Goal: Information Seeking & Learning: Learn about a topic

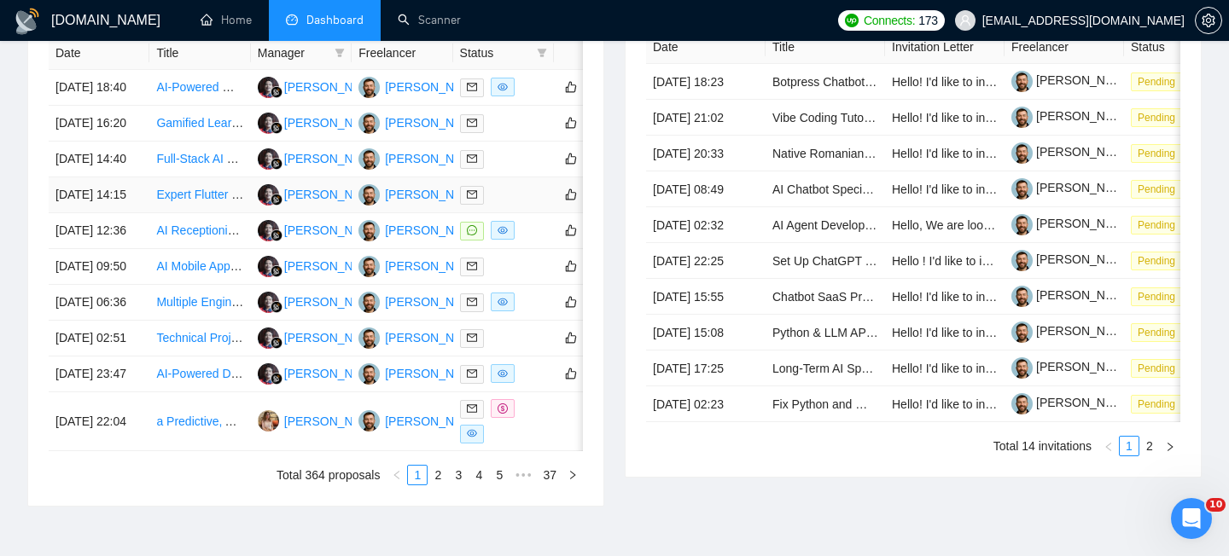
scroll to position [724, 0]
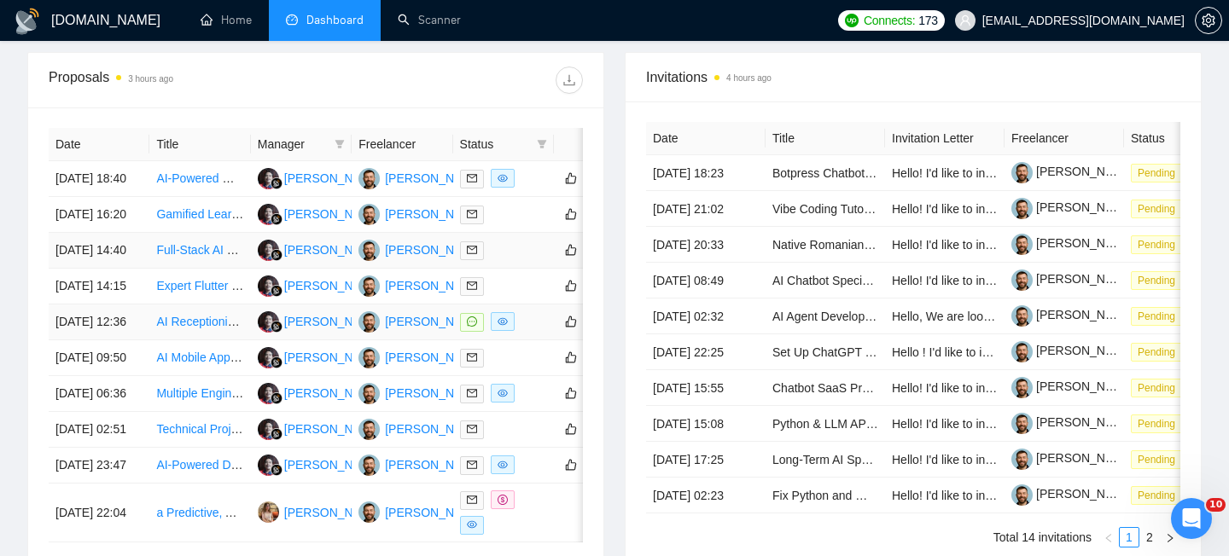
scroll to position [675, 0]
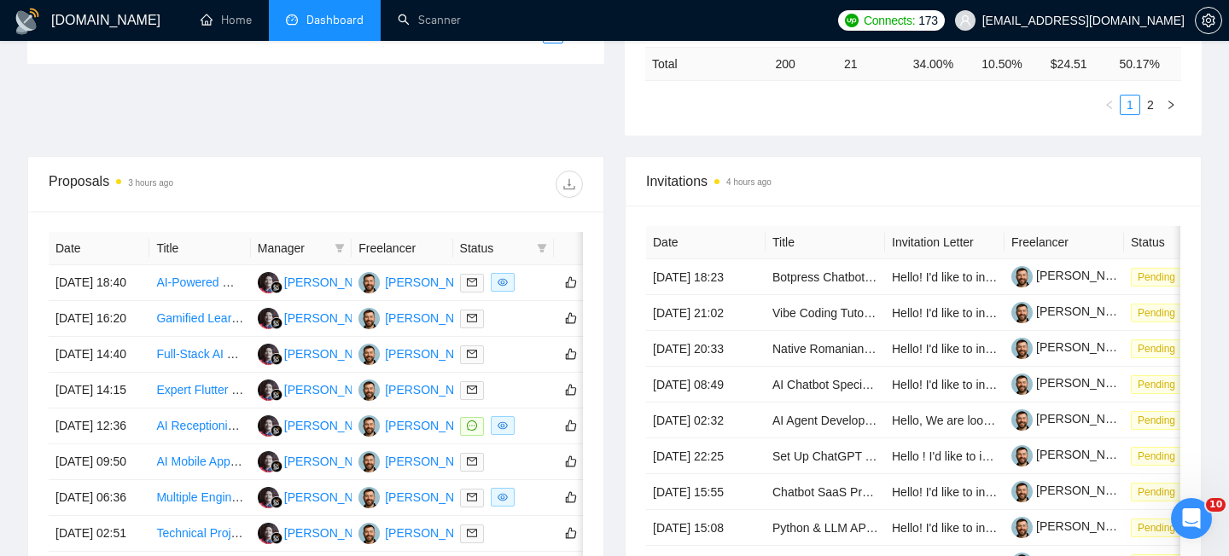
scroll to position [541, 0]
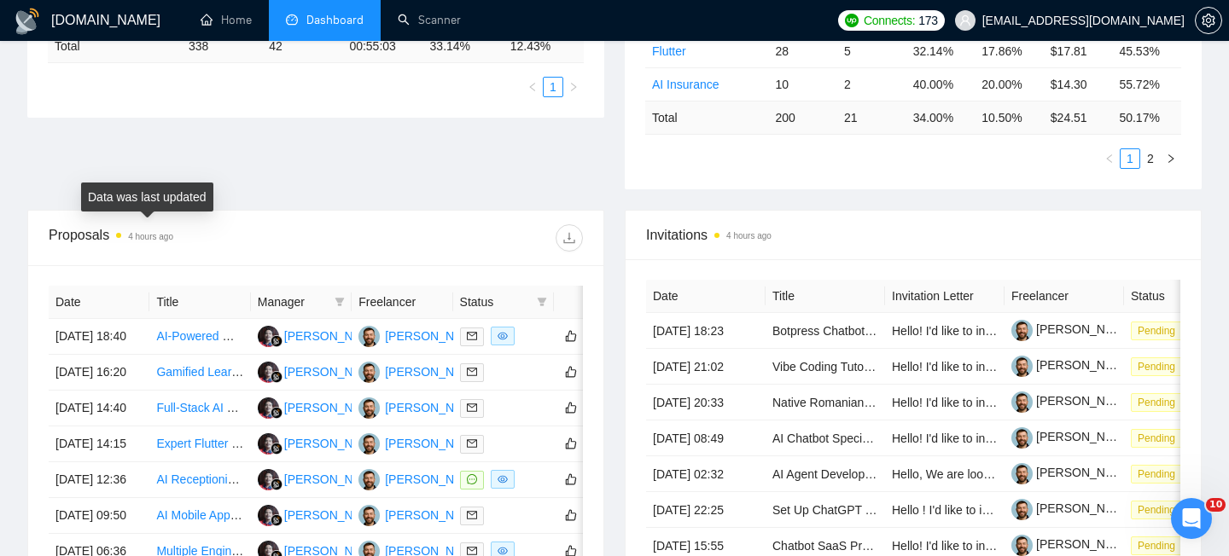
scroll to position [489, 0]
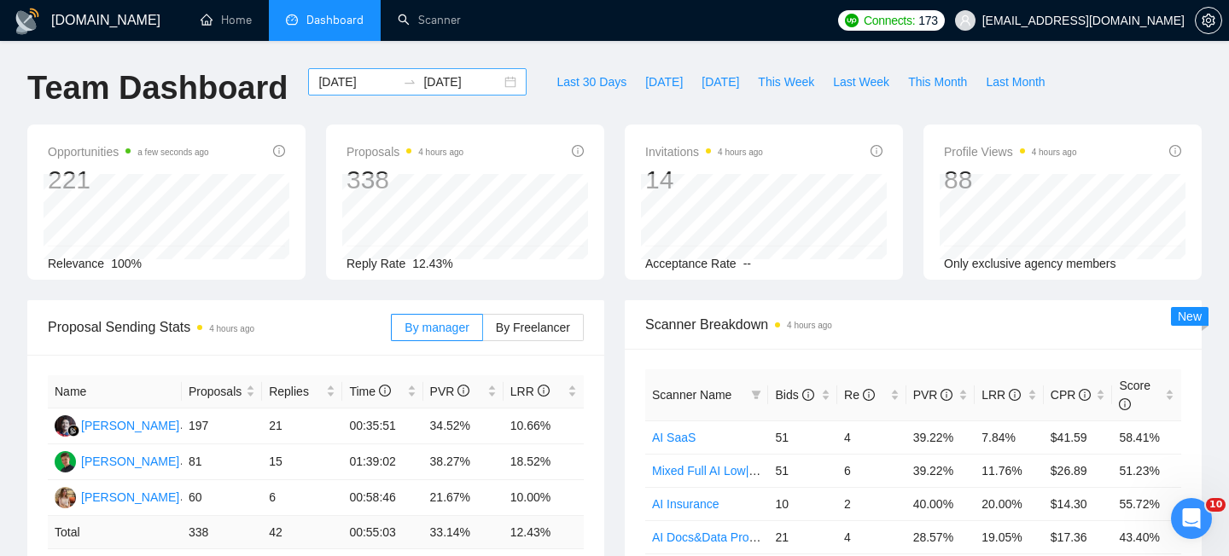
click at [488, 89] on div "[DATE] [DATE]" at bounding box center [417, 81] width 218 height 27
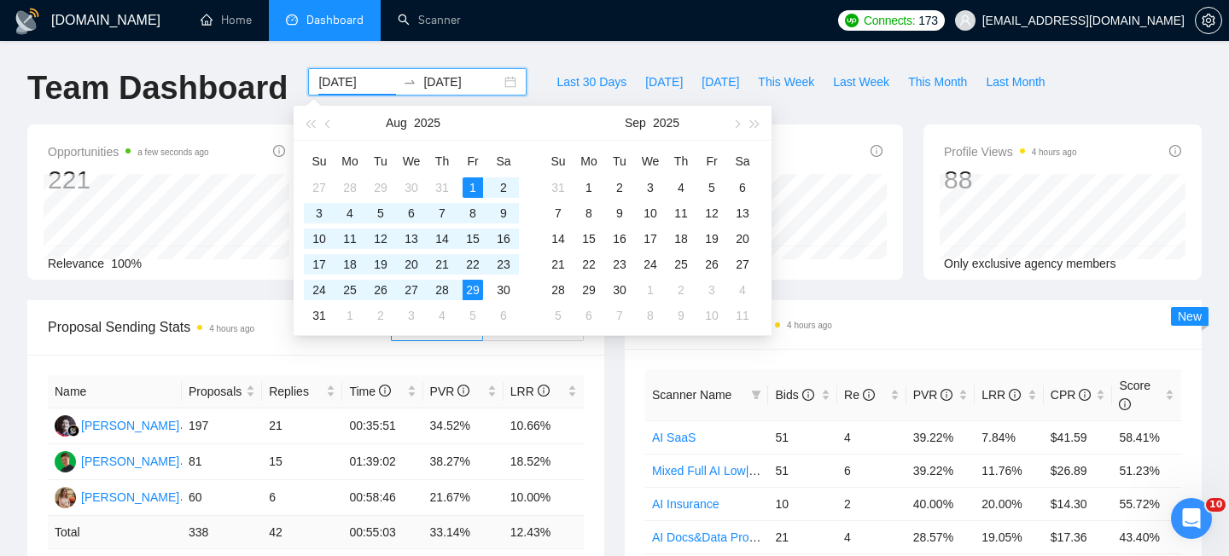
click at [497, 86] on div "2025-08-01 2025-08-29" at bounding box center [417, 81] width 218 height 27
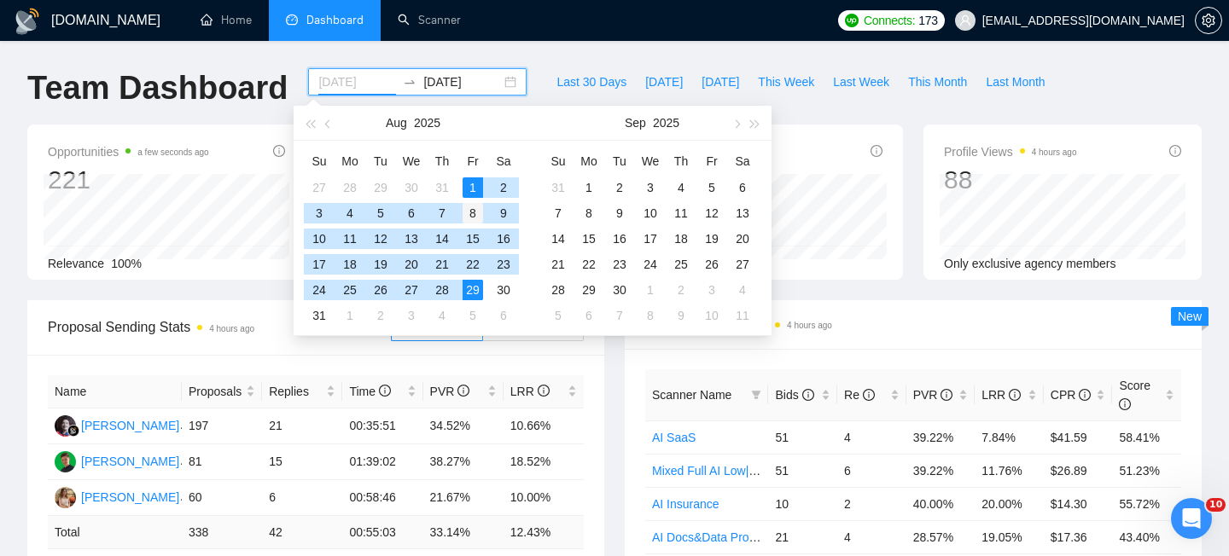
type input "[DATE]"
click at [470, 201] on td "8" at bounding box center [472, 214] width 31 height 26
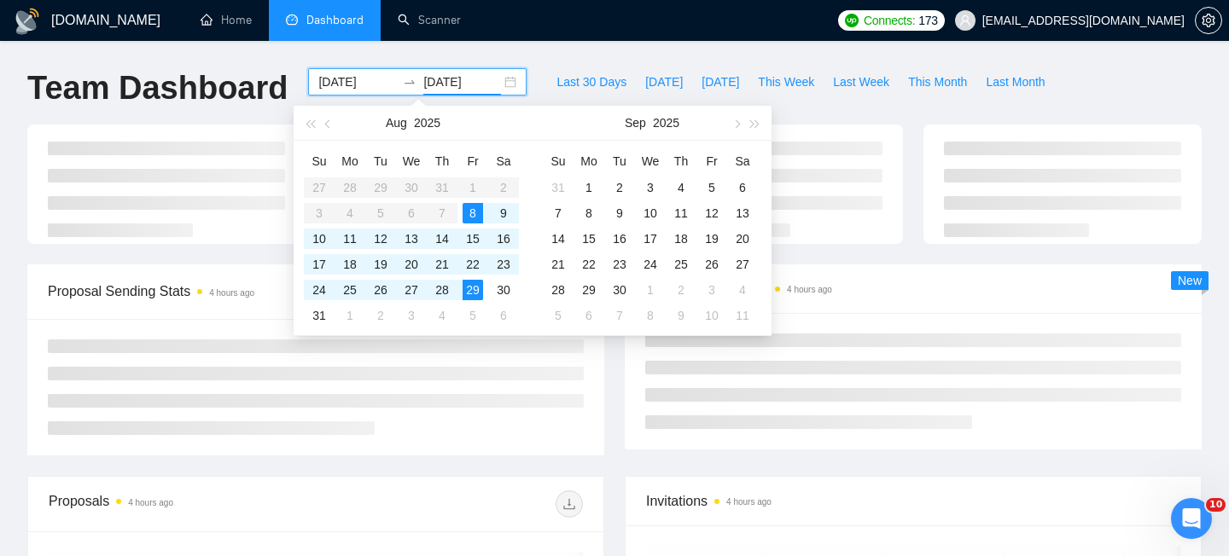
type input "[DATE]"
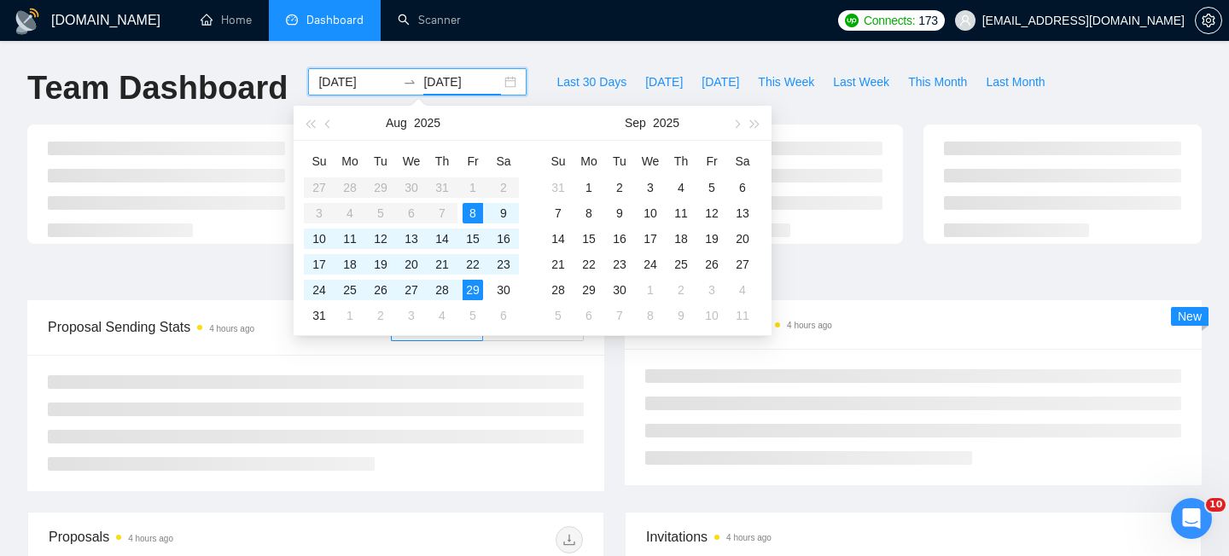
click at [620, 369] on div "Scanner Breakdown 4 hours ago New" at bounding box center [912, 392] width 597 height 185
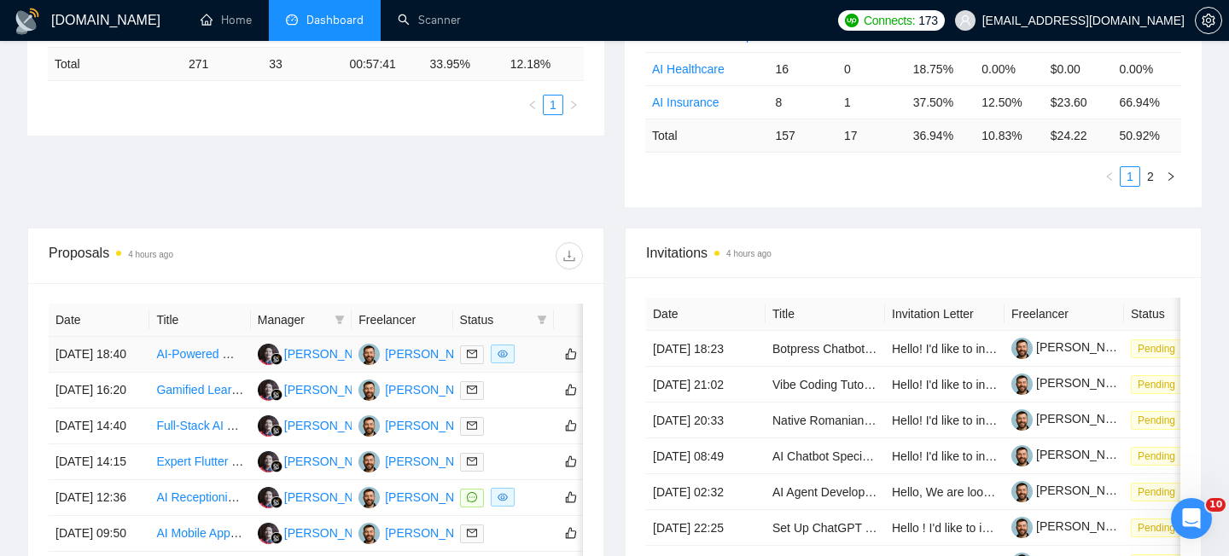
scroll to position [493, 0]
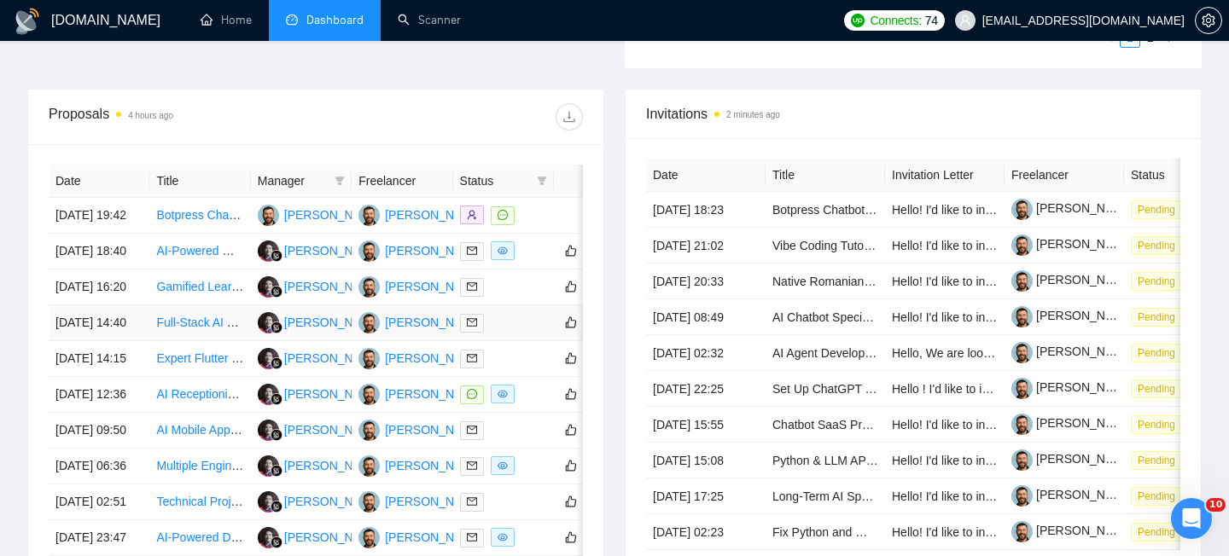
scroll to position [627, 0]
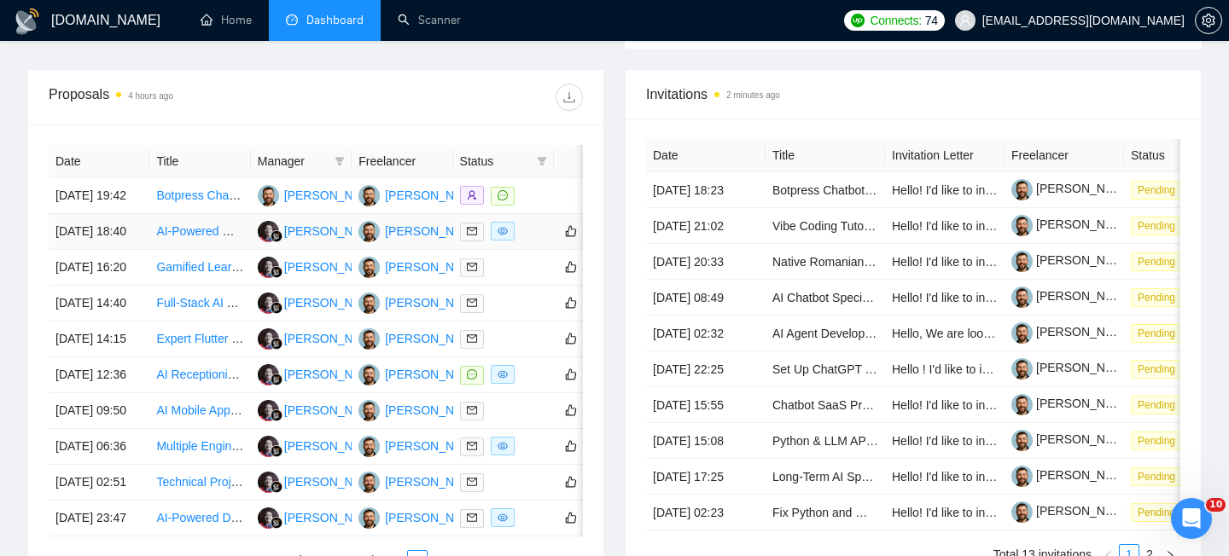
click at [133, 250] on td "[DATE] 18:40" at bounding box center [99, 232] width 101 height 36
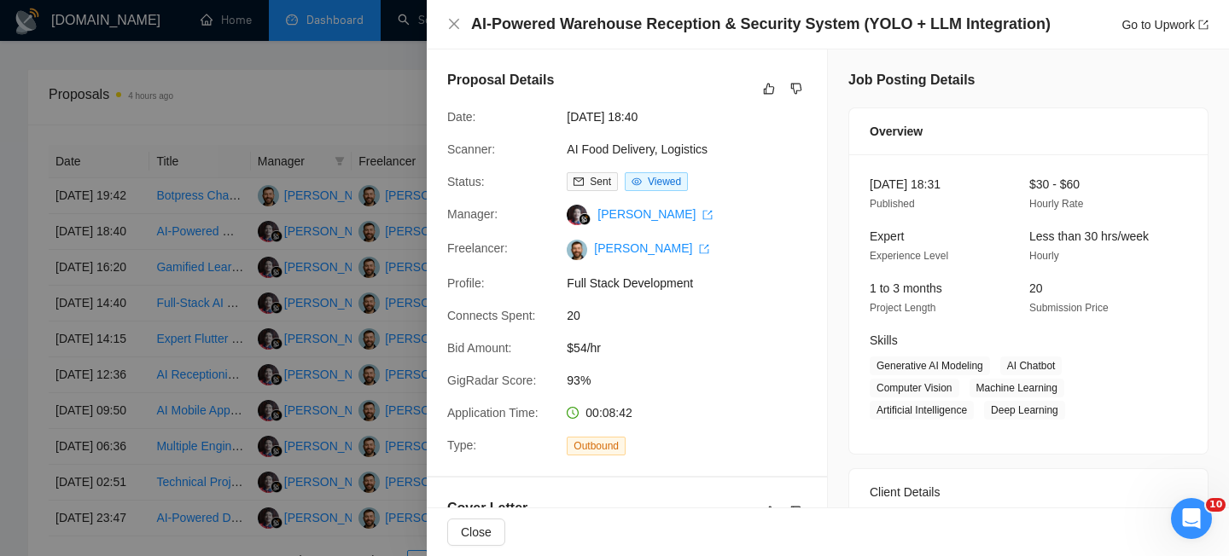
click at [601, 25] on h4 "AI-Powered Warehouse Reception & Security System (YOLO + LLM Integration)" at bounding box center [760, 24] width 579 height 21
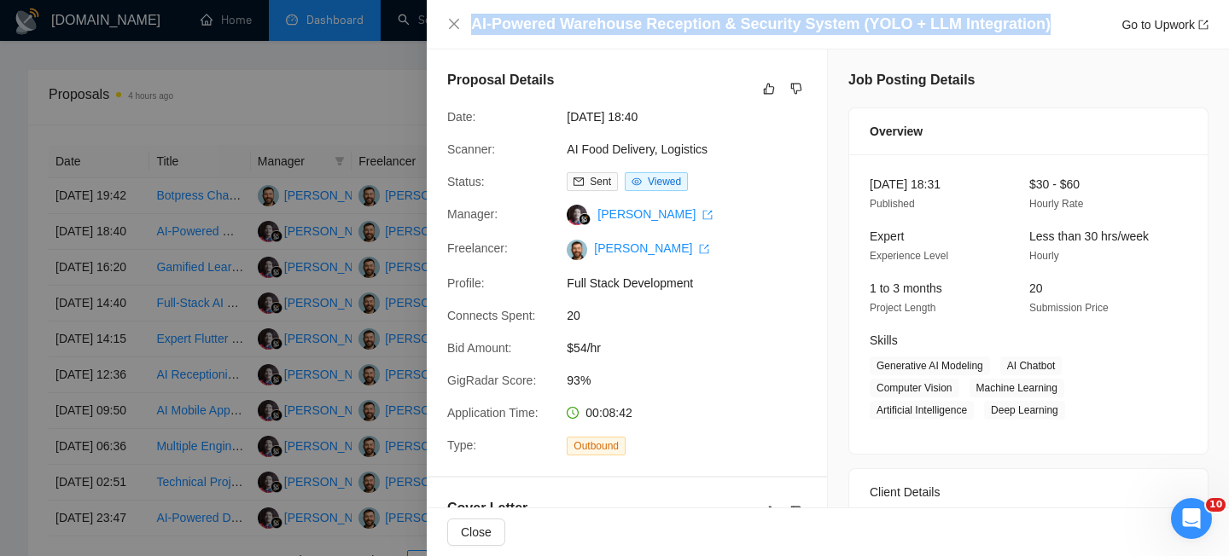
click at [601, 25] on h4 "AI-Powered Warehouse Reception & Security System (YOLO + LLM Integration)" at bounding box center [760, 24] width 579 height 21
copy h4 "AI-Powered Warehouse Reception & Security System (YOLO + LLM Integration)"
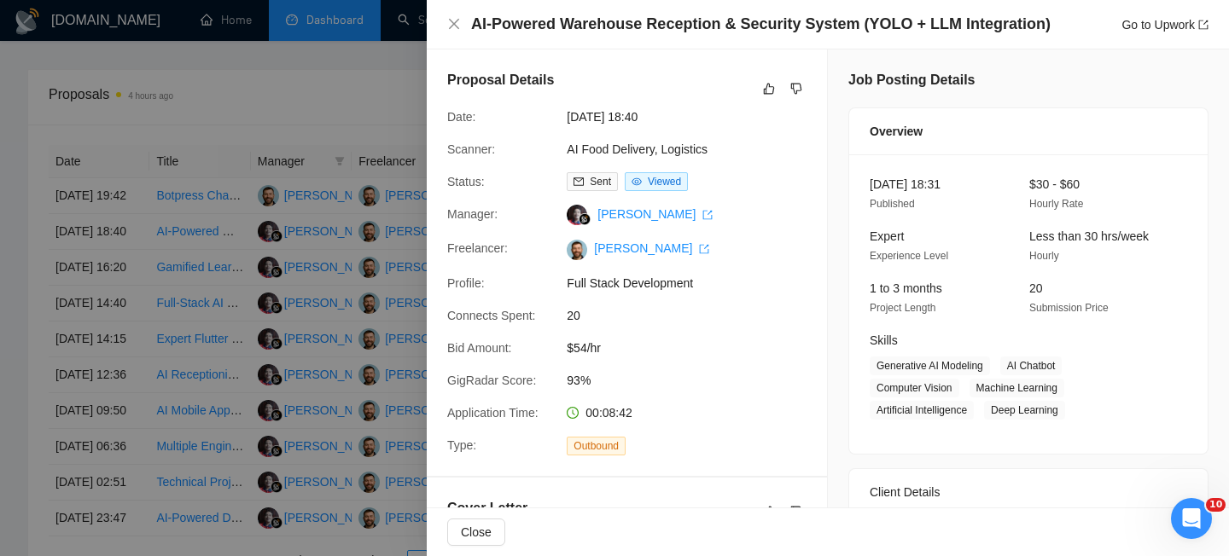
click at [201, 302] on div at bounding box center [614, 278] width 1229 height 556
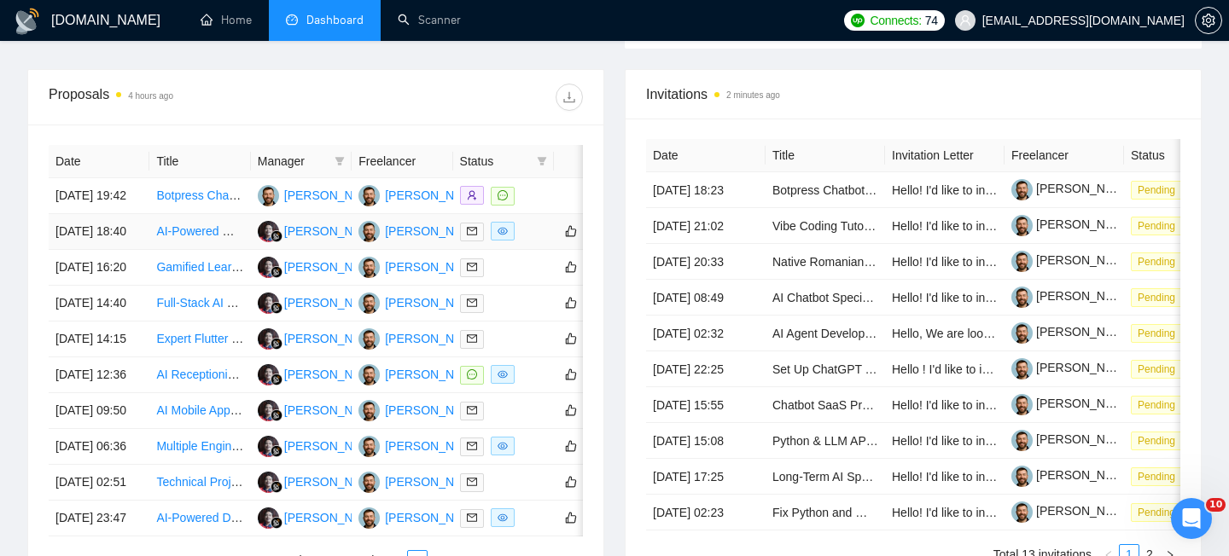
click at [130, 250] on td "[DATE] 18:40" at bounding box center [99, 232] width 101 height 36
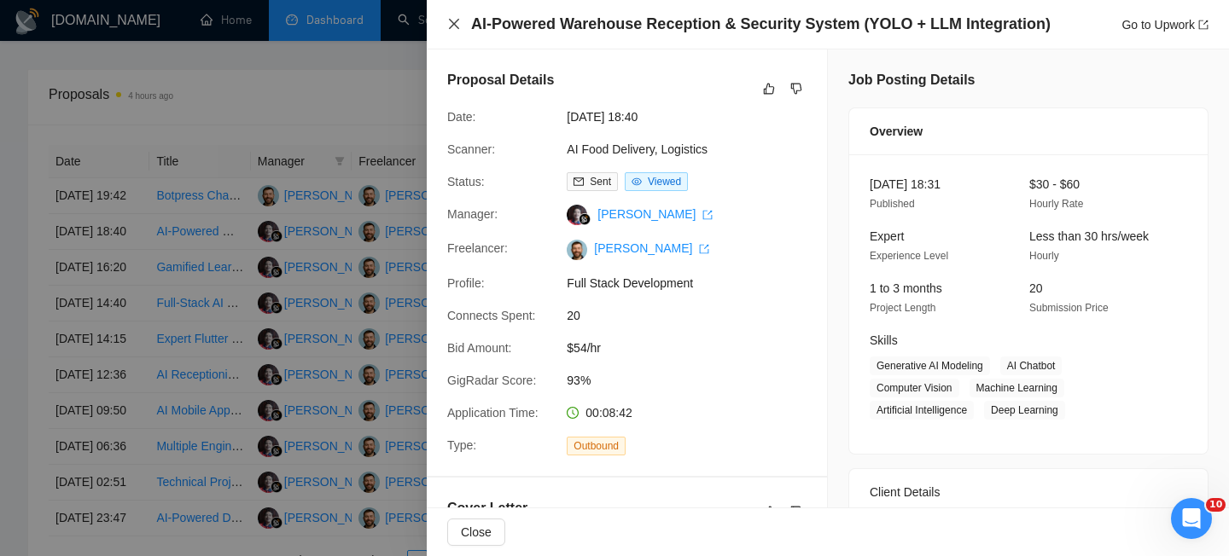
click at [455, 21] on icon "close" at bounding box center [454, 24] width 14 height 14
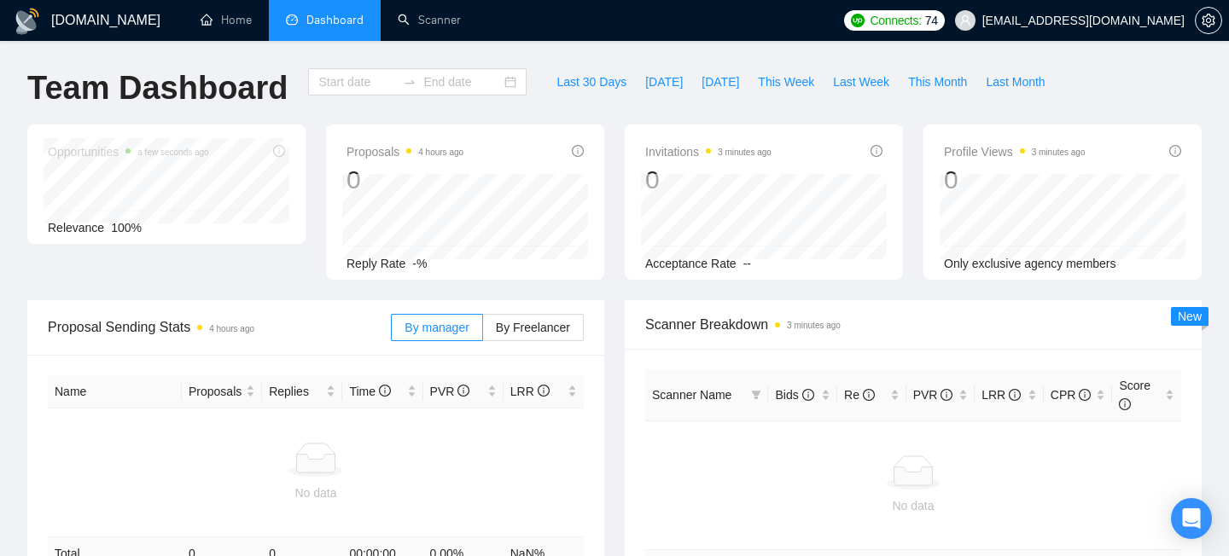
type input "[DATE]"
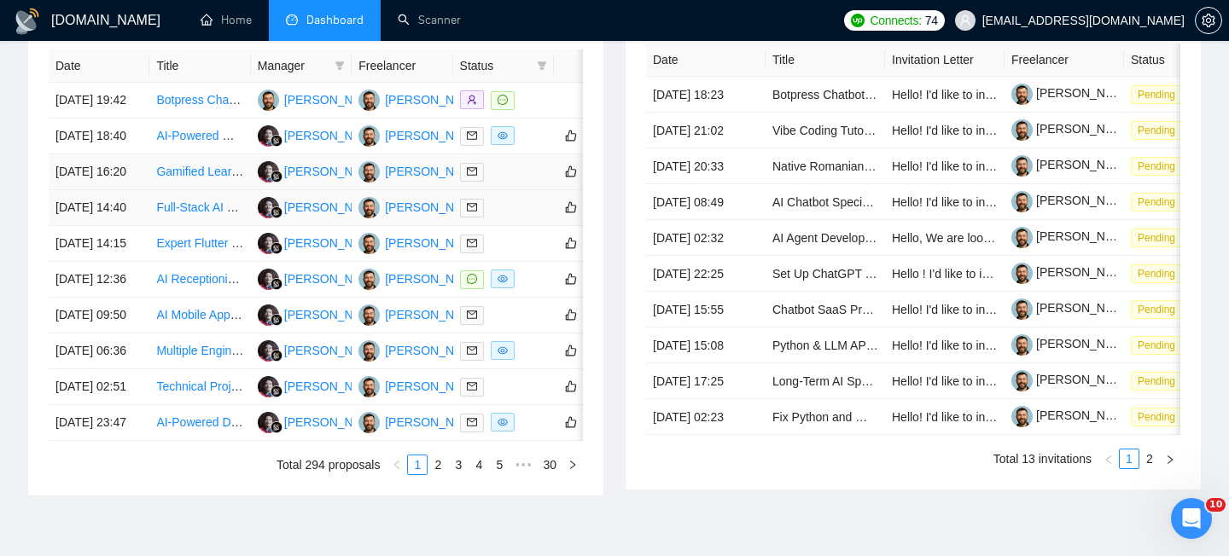
scroll to position [728, 0]
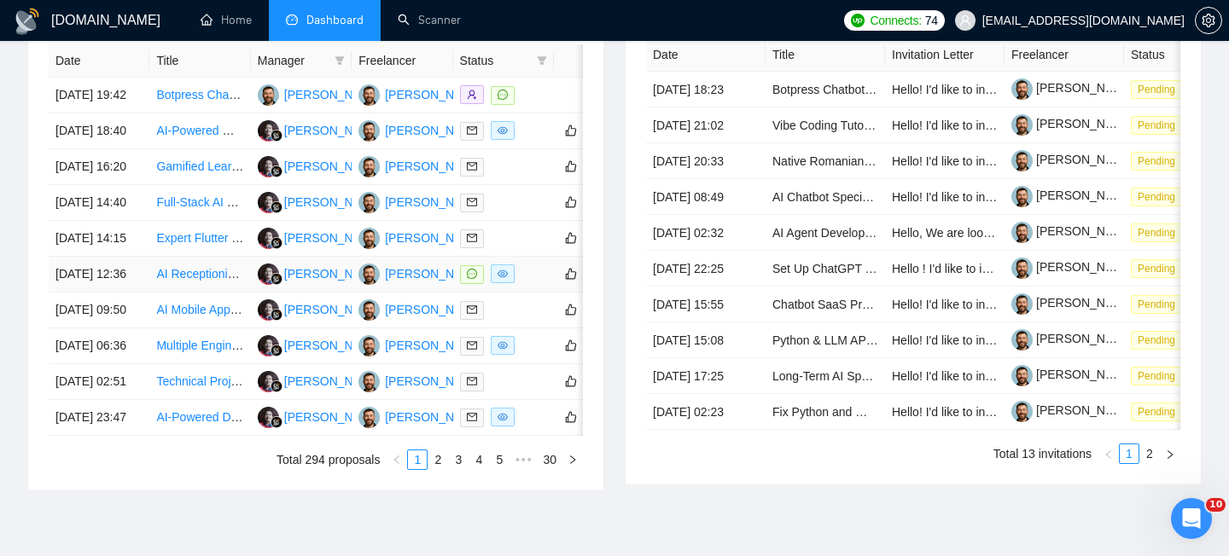
click at [131, 293] on td "[DATE] 12:36" at bounding box center [99, 275] width 101 height 36
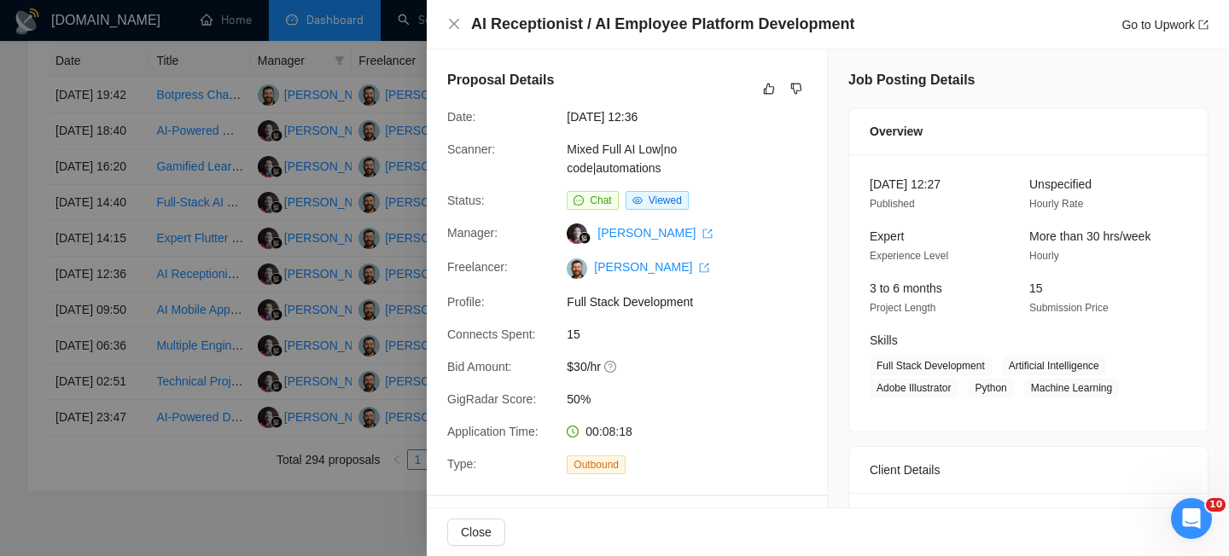
click at [616, 29] on h4 "AI Receptionist / AI Employee Platform Development" at bounding box center [662, 24] width 383 height 21
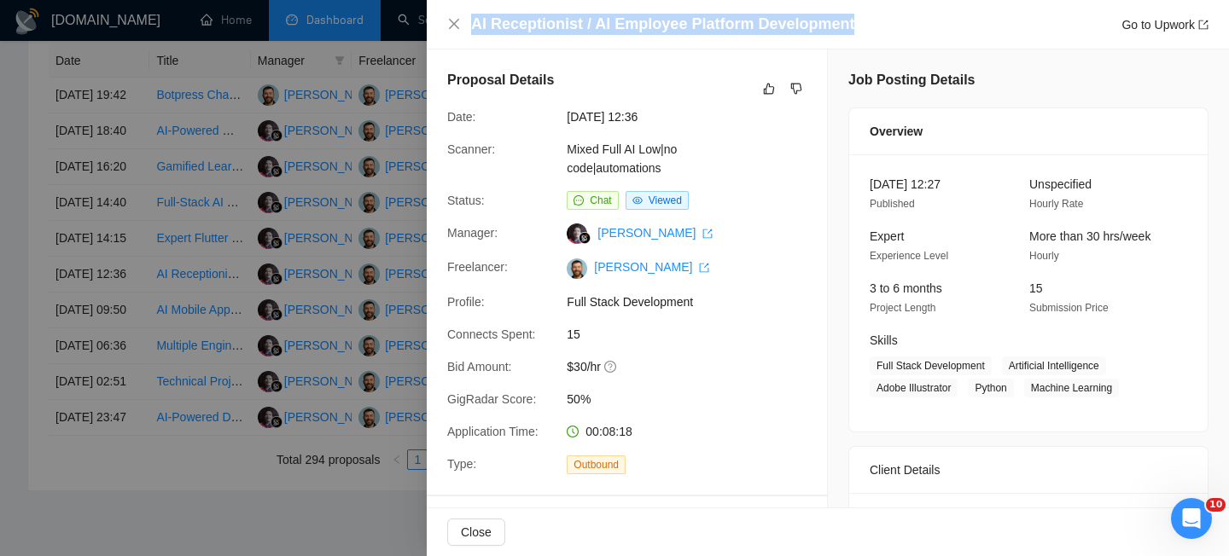
click at [616, 29] on h4 "AI Receptionist / AI Employee Platform Development" at bounding box center [662, 24] width 383 height 21
copy h4 "AI Receptionist / AI Employee Platform Development"
click at [452, 20] on icon "close" at bounding box center [454, 24] width 14 height 14
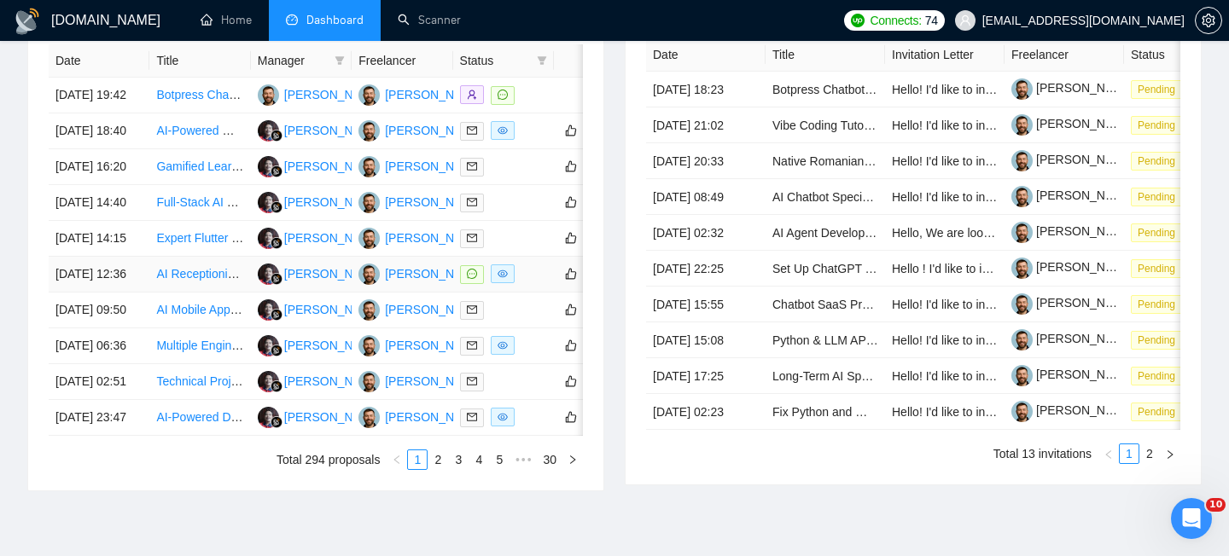
click at [155, 293] on td "AI Receptionist / AI Employee Platform Development" at bounding box center [199, 275] width 101 height 36
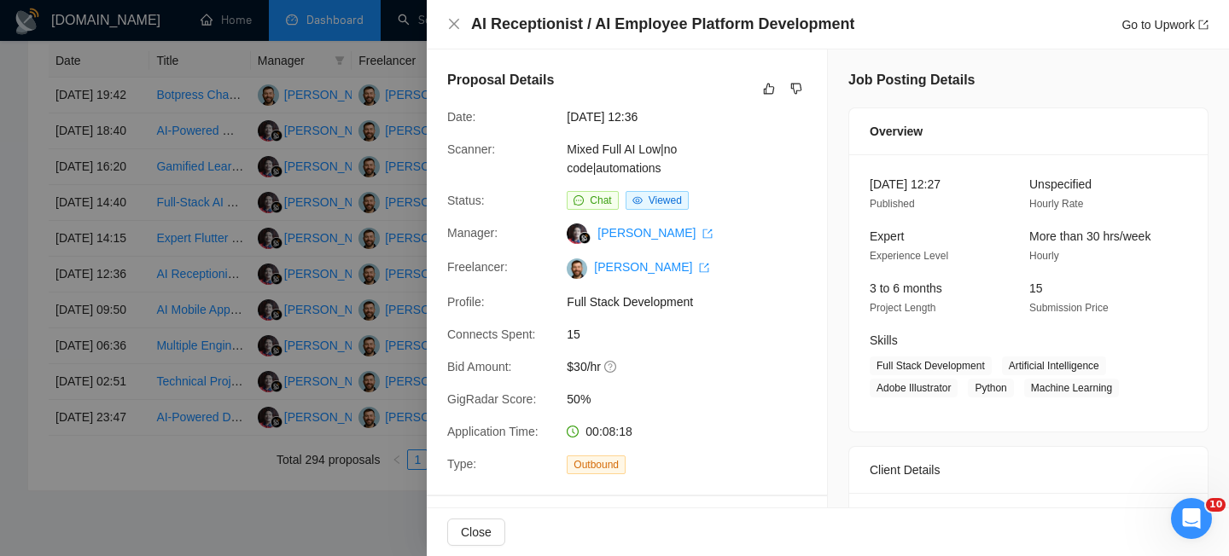
click at [616, 17] on h4 "AI Receptionist / AI Employee Platform Development" at bounding box center [662, 24] width 383 height 21
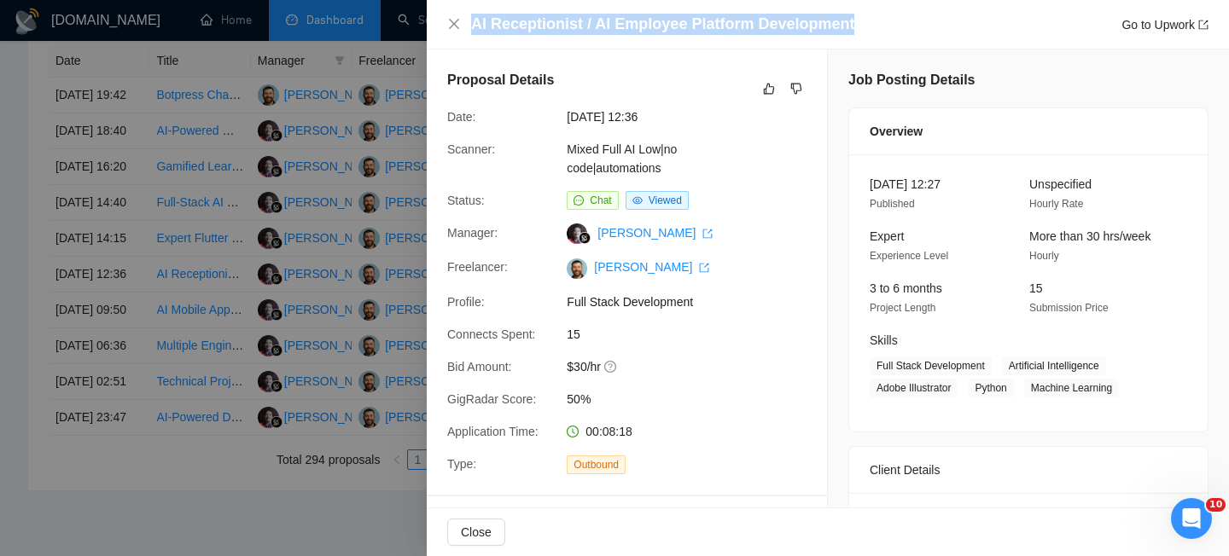
click at [616, 17] on h4 "AI Receptionist / AI Employee Platform Development" at bounding box center [662, 24] width 383 height 21
copy h4 "AI Receptionist / AI Employee Platform Development"
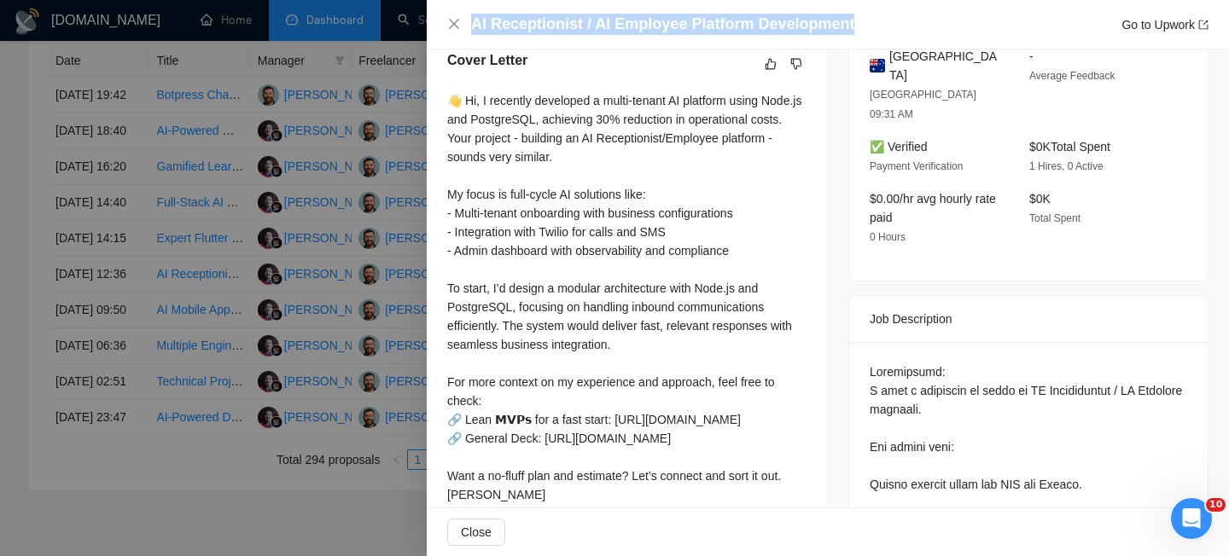
scroll to position [472, 0]
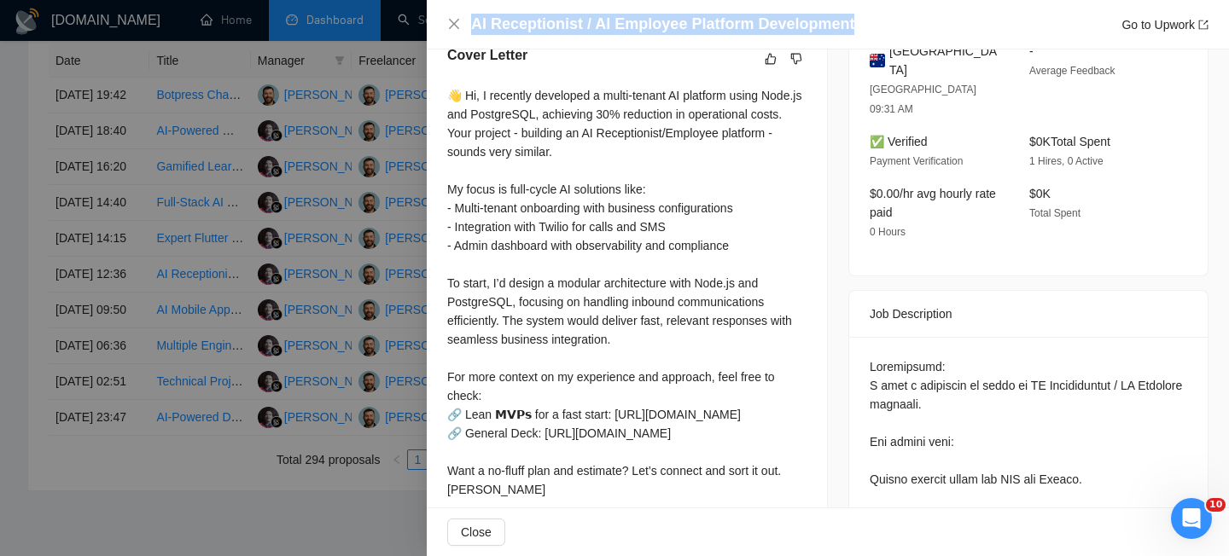
copy h4 "AI Receptionist / AI Employee Platform Development"
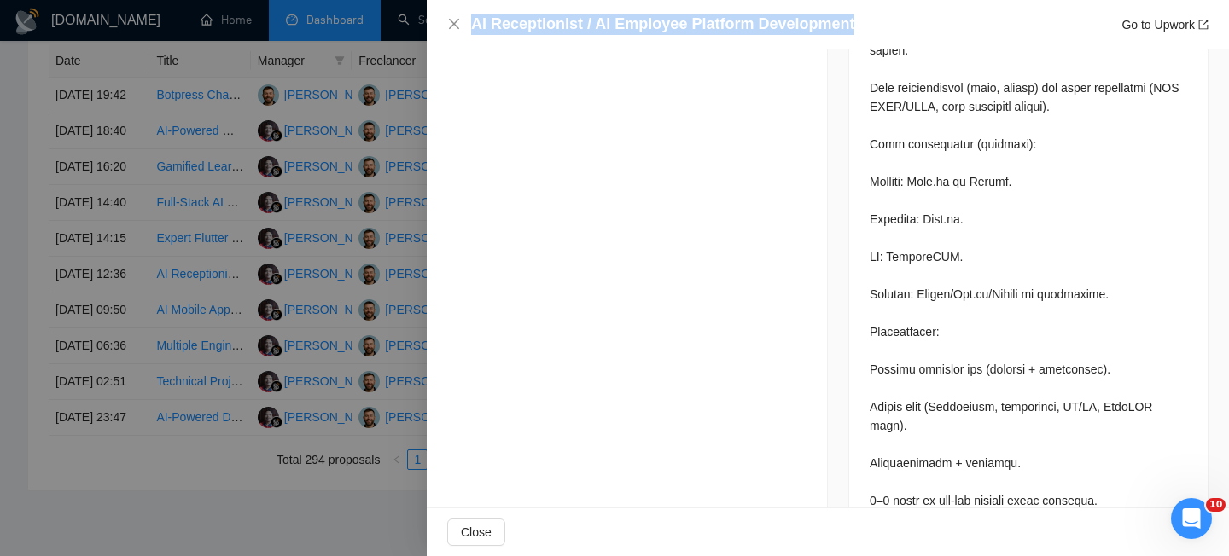
scroll to position [1399, 0]
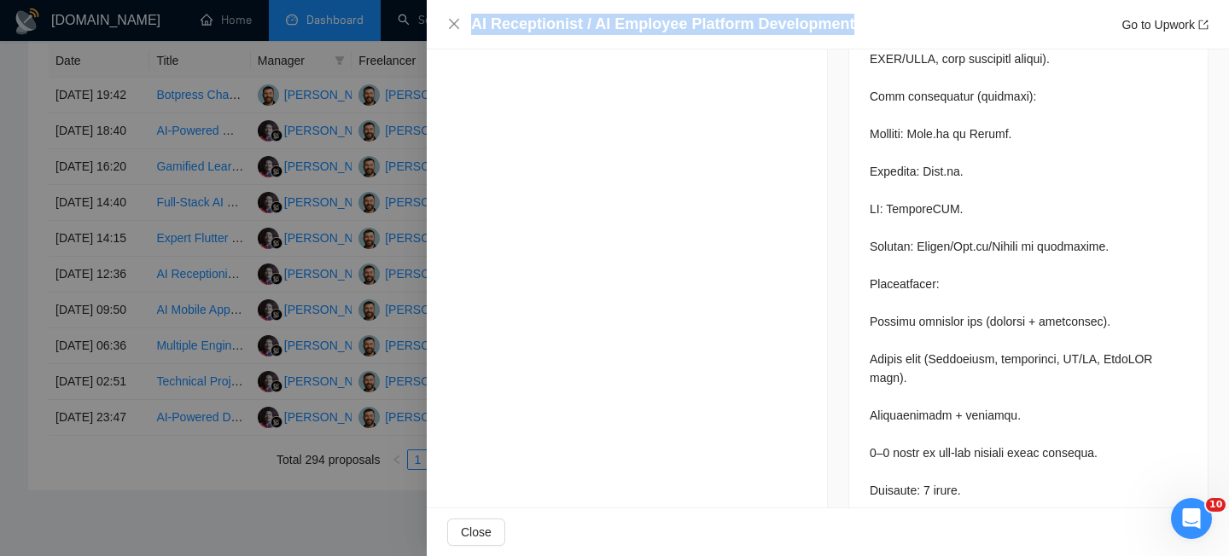
copy h4 "AI Receptionist / AI Employee Platform Development"
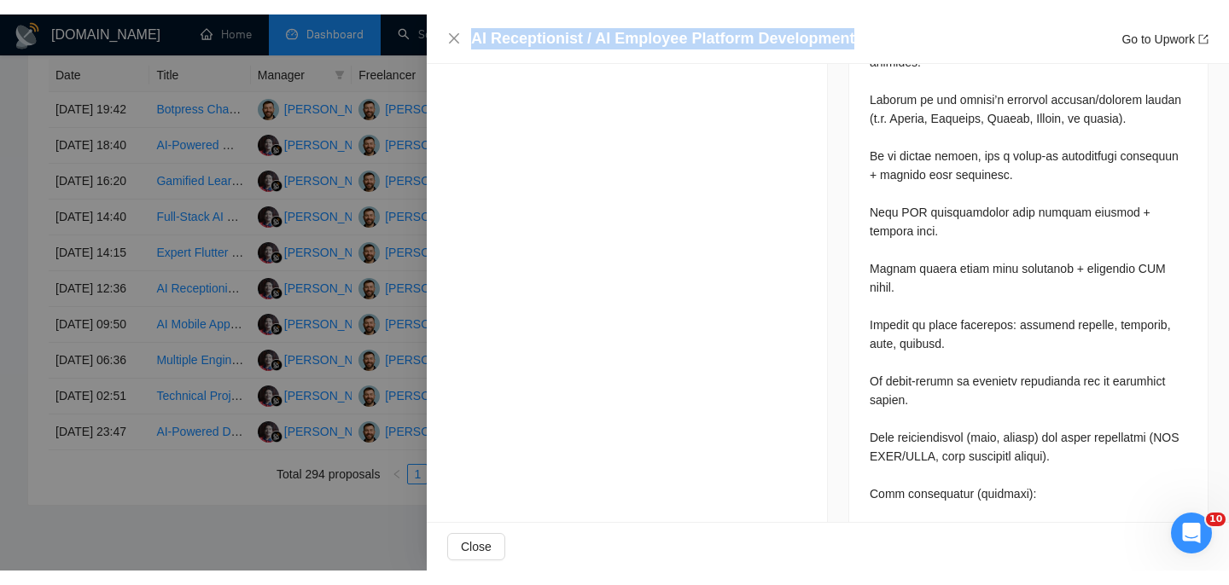
scroll to position [986, 0]
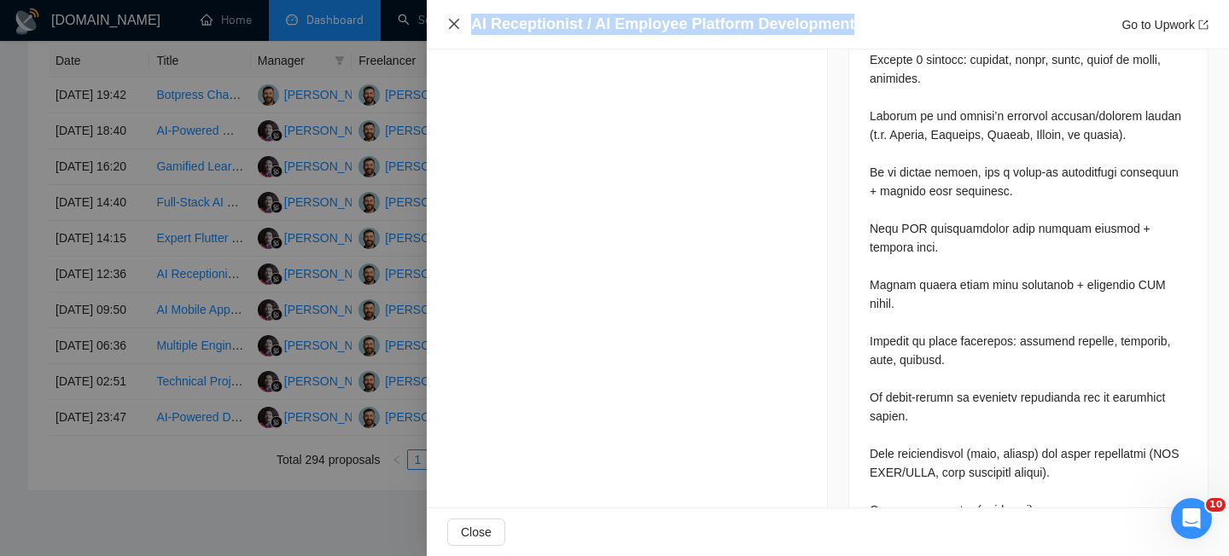
click at [452, 20] on icon "close" at bounding box center [454, 24] width 14 height 14
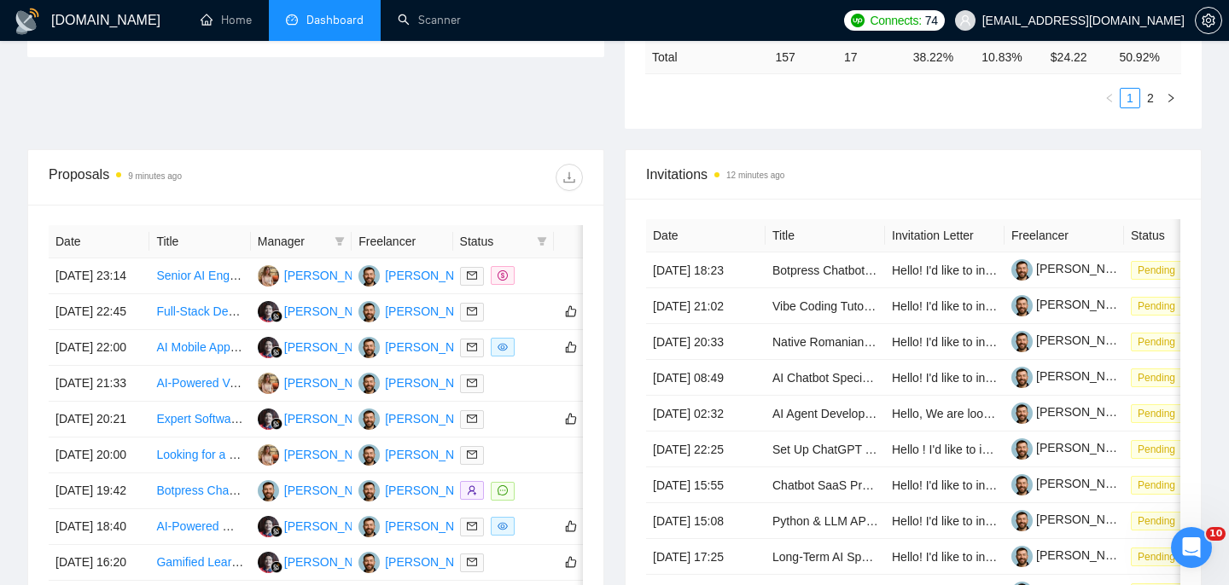
scroll to position [546, 0]
click at [140, 367] on td "[DATE] 22:00" at bounding box center [99, 349] width 101 height 36
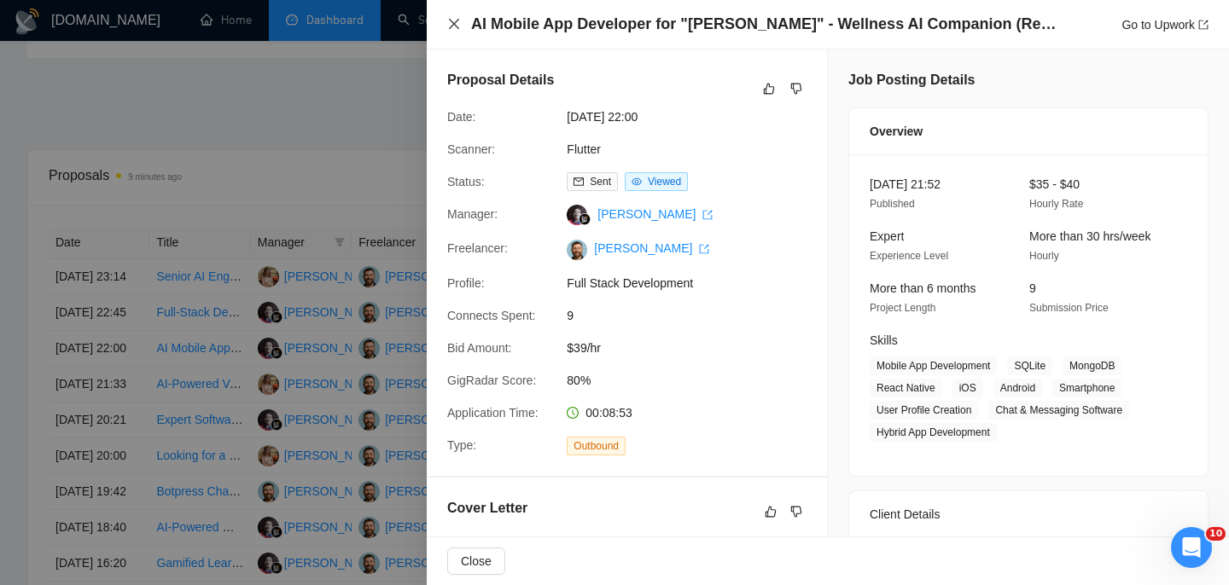
click at [451, 23] on icon "close" at bounding box center [454, 24] width 14 height 14
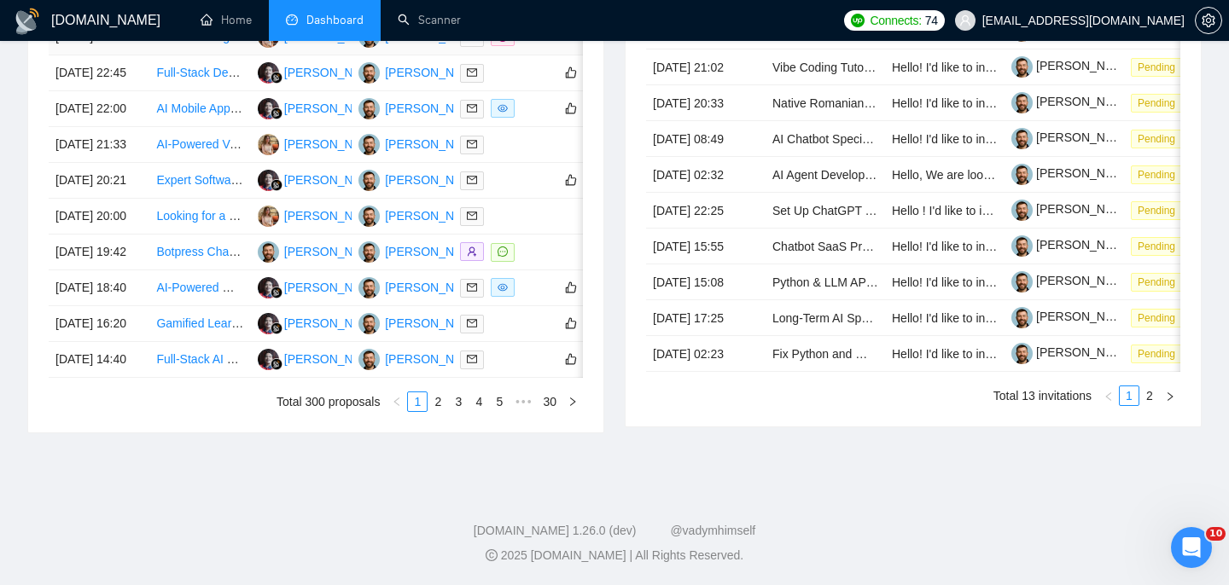
scroll to position [948, 0]
